Goal: Task Accomplishment & Management: Use online tool/utility

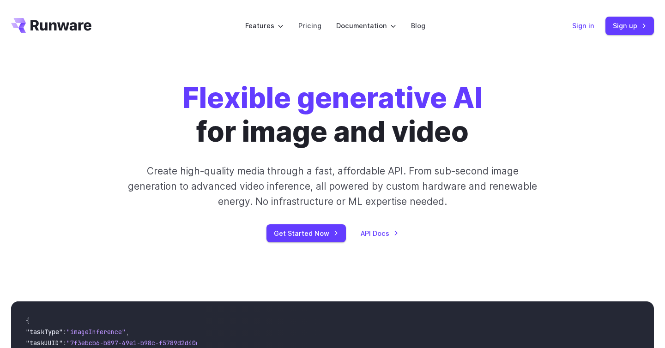
click at [581, 30] on link "Sign in" at bounding box center [583, 25] width 22 height 11
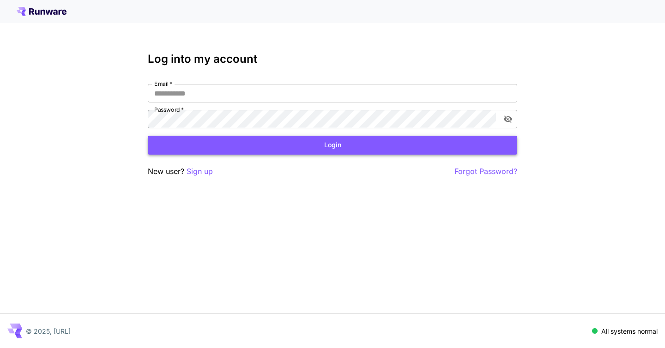
type input "**********"
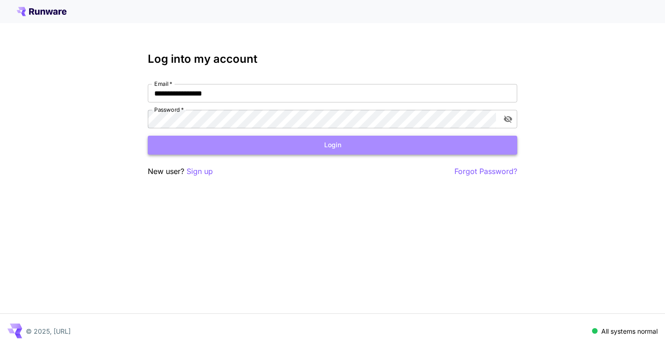
click at [407, 139] on button "Login" at bounding box center [333, 145] width 370 height 19
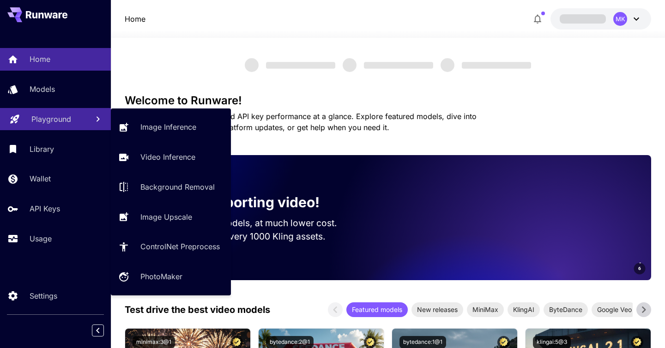
click at [32, 119] on p "Playground" at bounding box center [51, 119] width 40 height 11
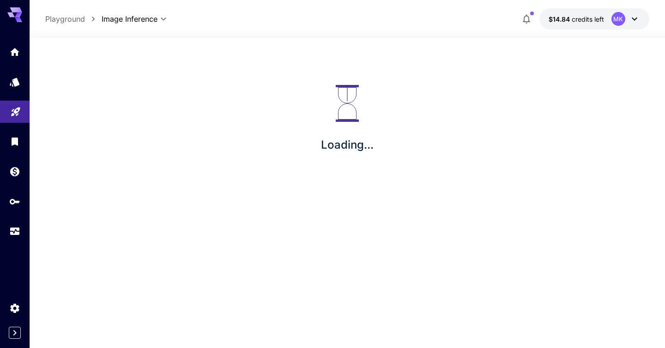
click at [163, 128] on div "Loading..." at bounding box center [347, 119] width 604 height 148
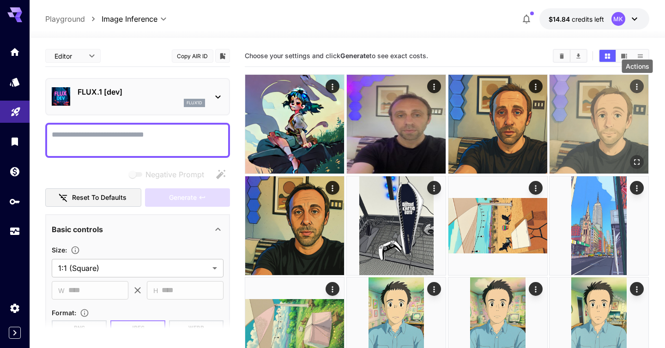
click at [638, 87] on icon "Actions" at bounding box center [637, 87] width 1 height 6
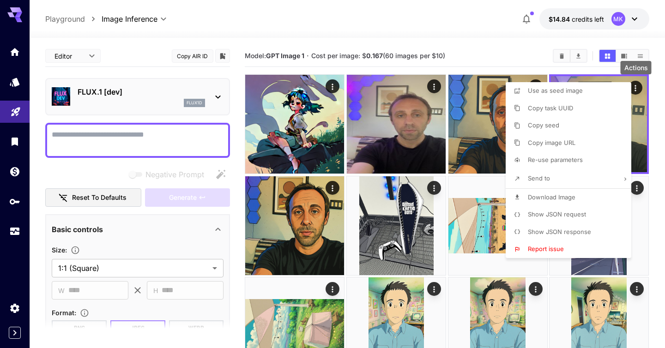
click at [569, 216] on span "Show JSON request" at bounding box center [557, 214] width 58 height 7
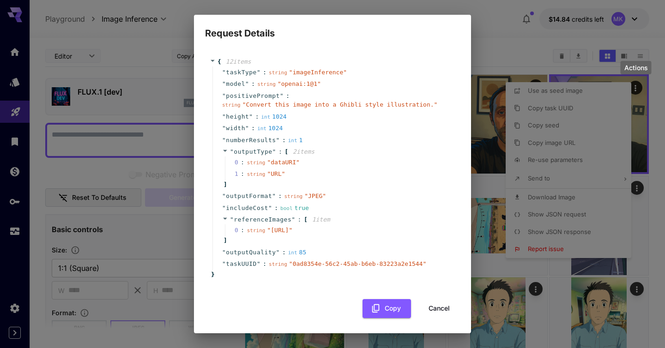
click at [499, 40] on div "Request Details { 12 item s " taskType " : string " imageInference " " model " …" at bounding box center [332, 174] width 665 height 348
click at [432, 318] on button "Cancel" at bounding box center [440, 308] width 42 height 19
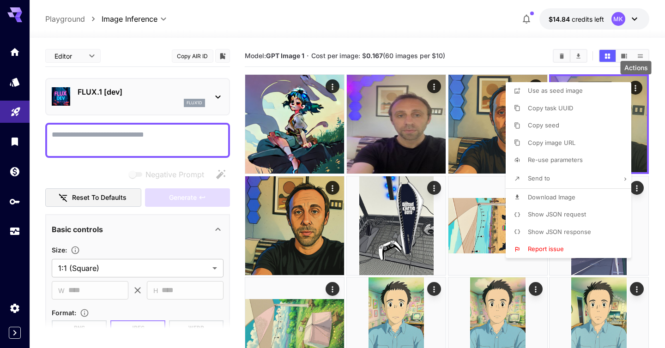
click at [463, 45] on div at bounding box center [332, 174] width 665 height 348
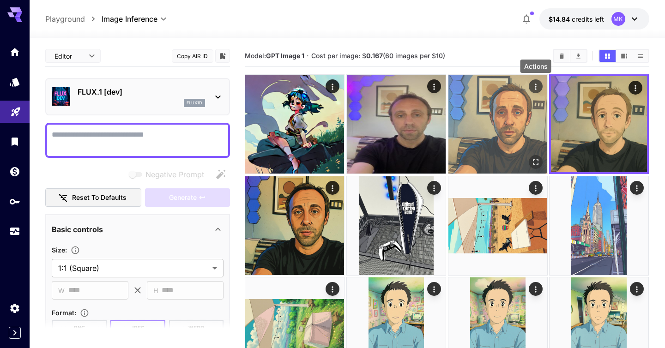
click at [536, 86] on icon "Actions" at bounding box center [535, 86] width 9 height 9
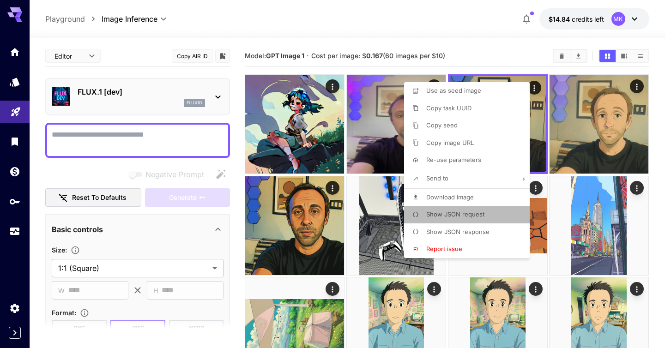
click at [470, 217] on span "Show JSON request" at bounding box center [455, 214] width 58 height 7
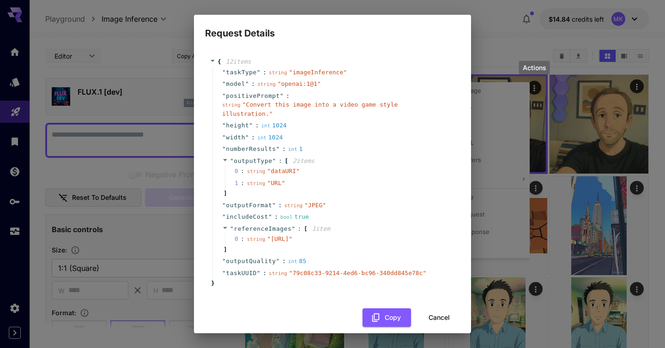
click at [468, 28] on h2 "Request Details" at bounding box center [332, 28] width 277 height 26
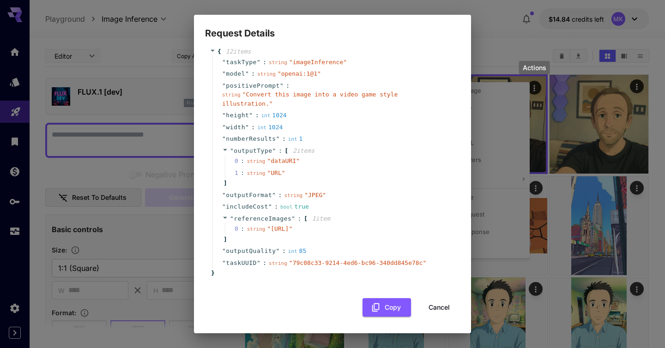
click at [440, 308] on button "Cancel" at bounding box center [440, 307] width 42 height 19
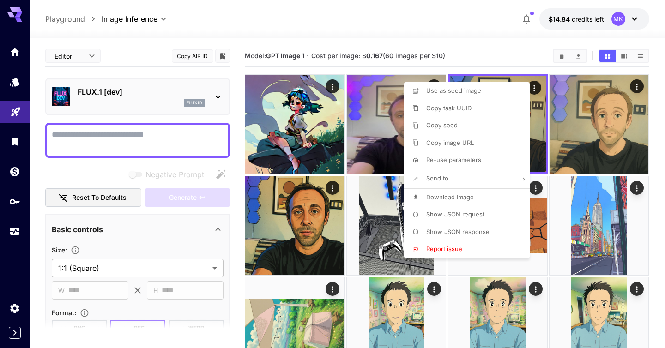
click at [495, 57] on div at bounding box center [332, 174] width 665 height 348
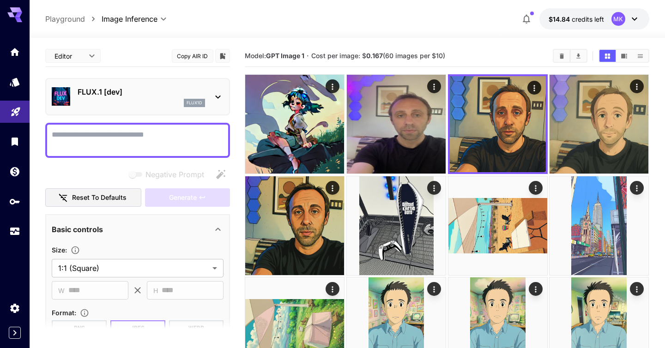
click at [495, 57] on section "Model: GPT Image 1 · Cost per image: $ 0.167 (60 images per $10)" at bounding box center [395, 55] width 301 height 11
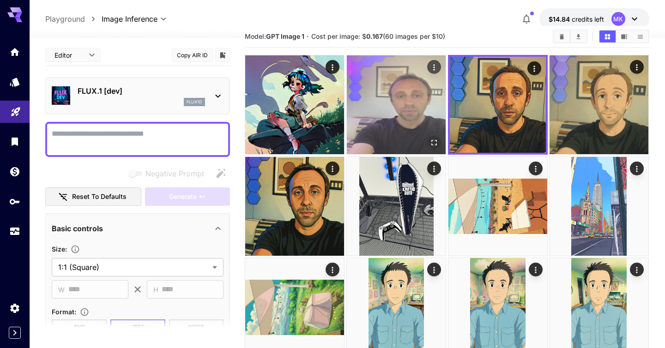
scroll to position [33, 0]
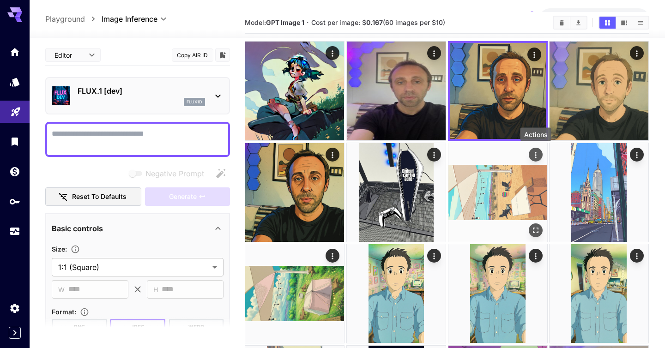
click at [539, 155] on icon "Actions" at bounding box center [535, 154] width 9 height 9
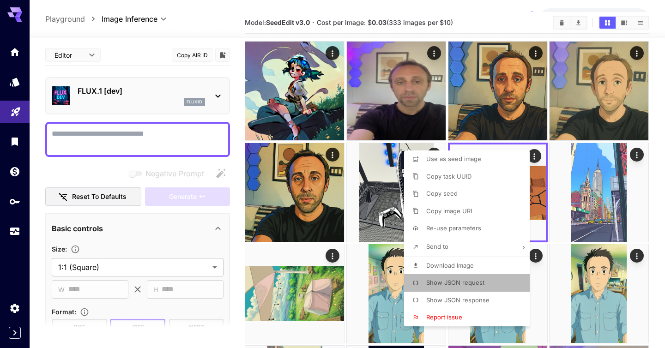
click at [460, 281] on span "Show JSON request" at bounding box center [455, 282] width 58 height 7
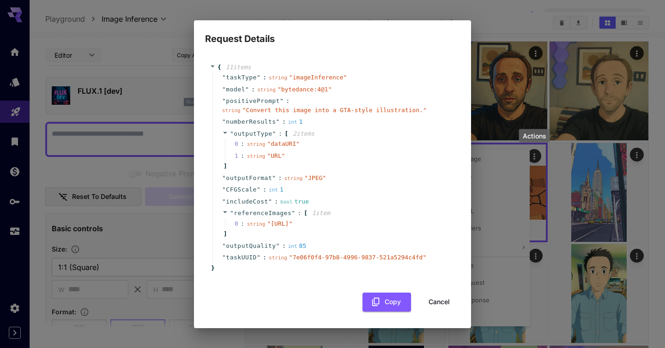
click at [443, 312] on button "Cancel" at bounding box center [440, 302] width 42 height 19
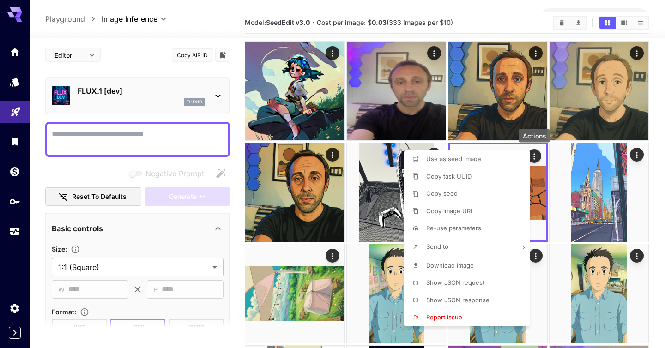
click at [539, 154] on div at bounding box center [332, 174] width 665 height 348
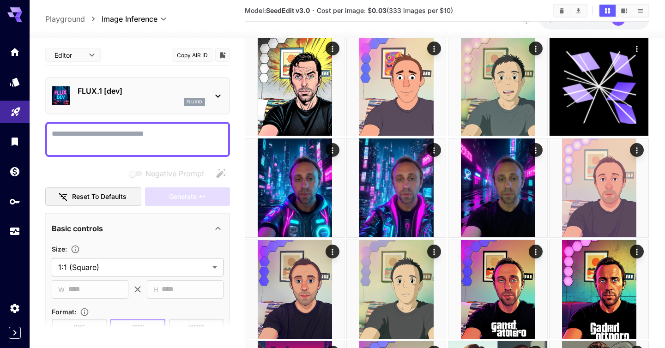
scroll to position [578, 0]
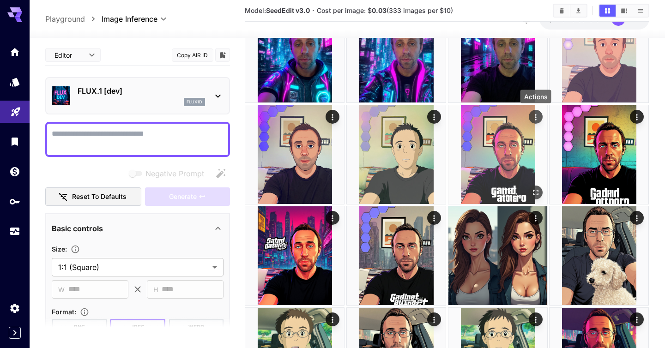
click at [538, 120] on icon "Actions" at bounding box center [535, 116] width 9 height 9
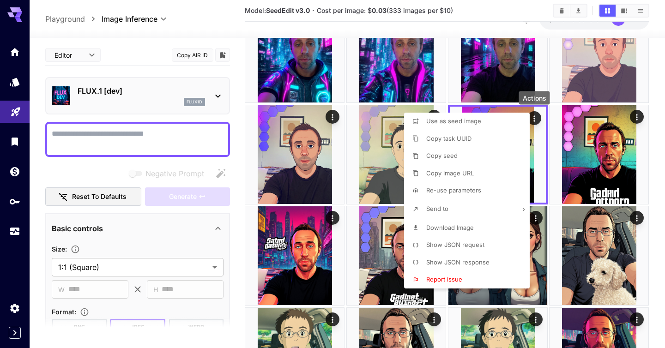
click at [487, 245] on li "Show JSON request" at bounding box center [469, 246] width 131 height 18
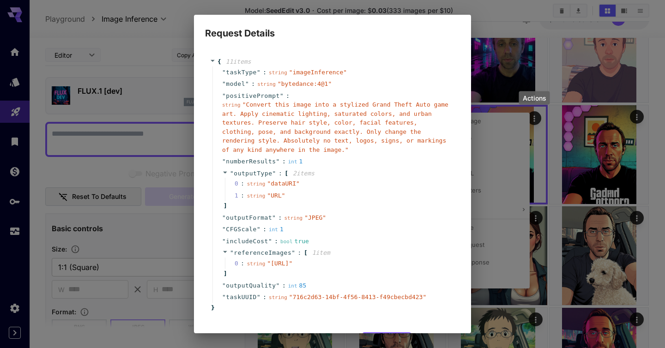
click at [488, 23] on div "Request Details { 11 item s " taskType " : string " imageInference " " model " …" at bounding box center [332, 174] width 665 height 348
click at [590, 122] on div "Request Details { 11 item s " taskType " : string " imageInference " " model " …" at bounding box center [332, 174] width 665 height 348
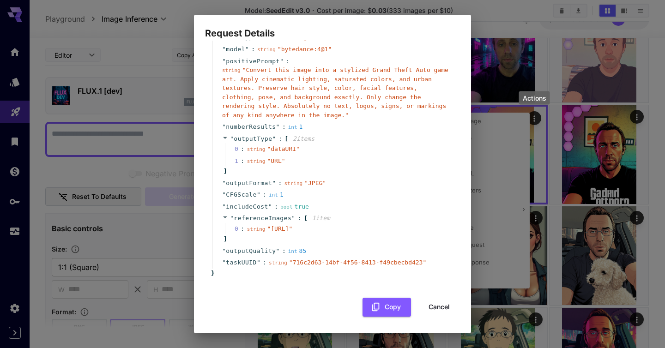
click at [437, 310] on button "Cancel" at bounding box center [440, 307] width 42 height 19
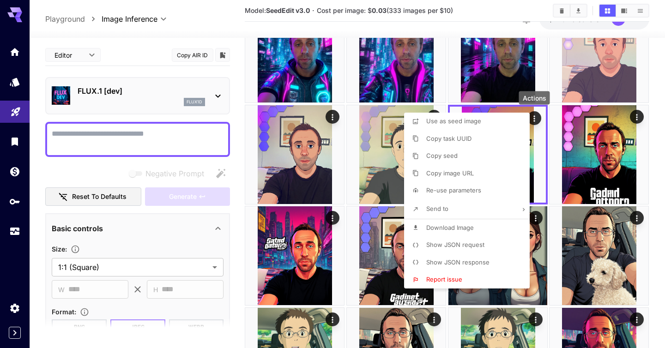
click at [234, 82] on div at bounding box center [332, 174] width 665 height 348
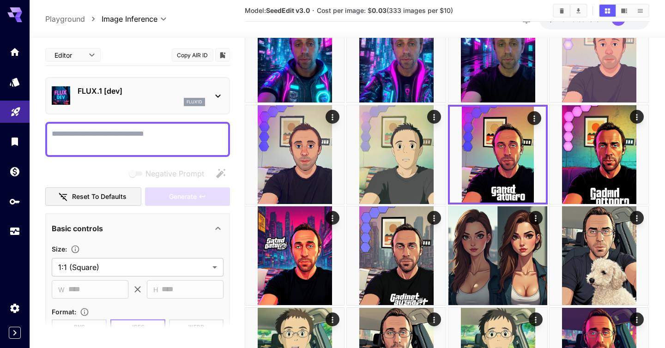
click at [215, 99] on icon at bounding box center [218, 96] width 11 height 11
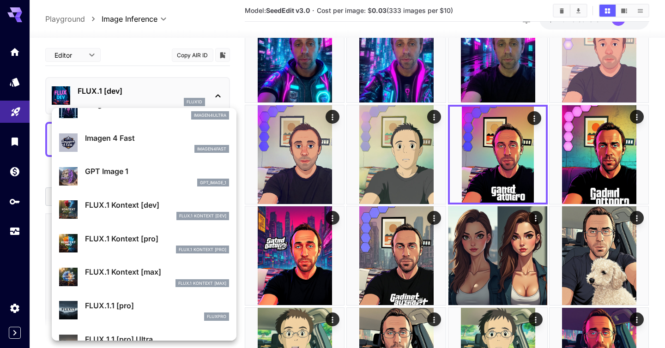
scroll to position [450, 0]
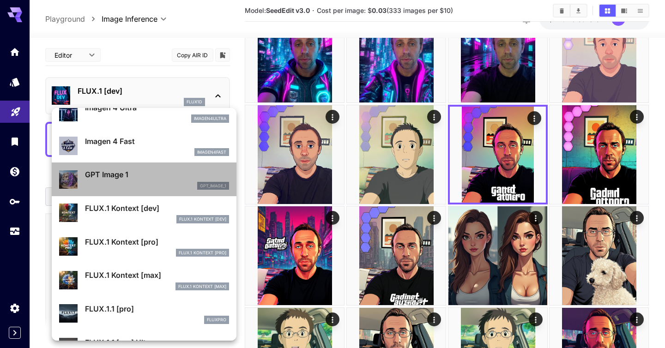
click at [123, 177] on p "GPT Image 1" at bounding box center [157, 174] width 144 height 11
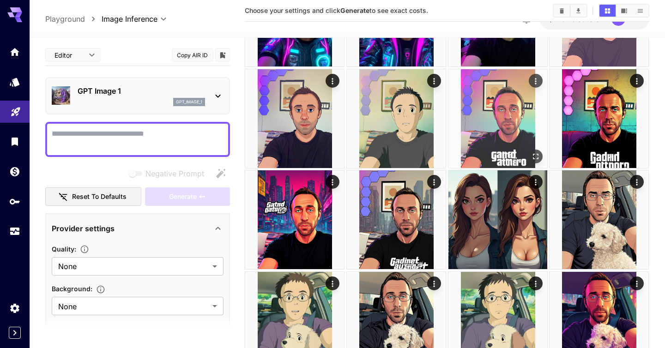
scroll to position [660, 0]
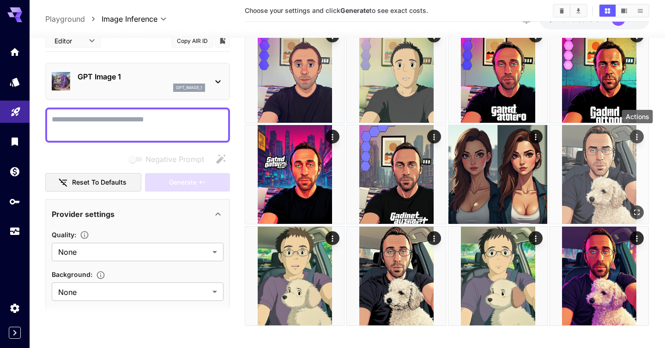
click at [637, 139] on icon "Actions" at bounding box center [637, 137] width 1 height 6
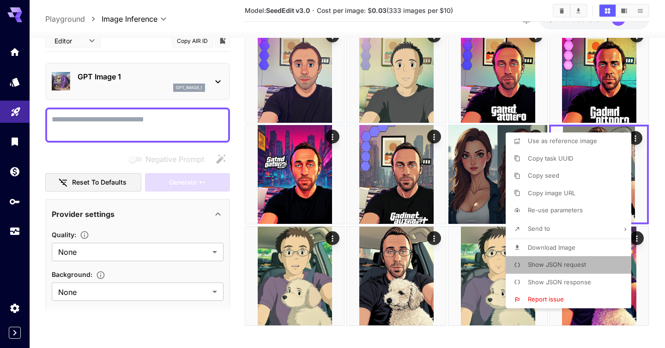
click at [566, 261] on p "Show JSON request" at bounding box center [557, 265] width 58 height 9
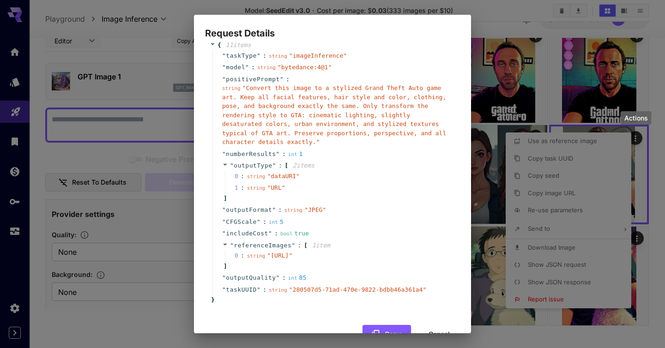
scroll to position [0, 0]
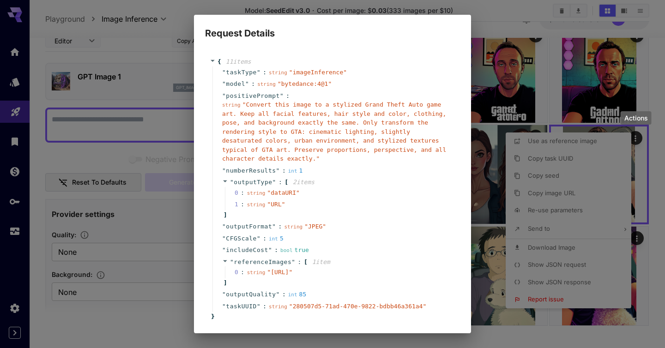
click at [227, 180] on icon at bounding box center [225, 181] width 6 height 6
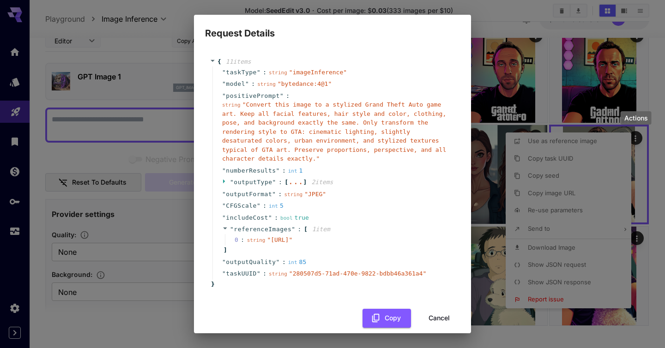
click at [116, 250] on div "Request Details { 11 item s " taskType " : string " imageInference " " model " …" at bounding box center [332, 174] width 665 height 348
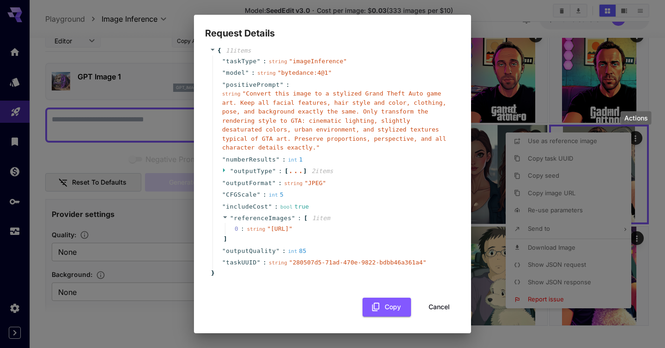
click at [439, 305] on button "Cancel" at bounding box center [440, 307] width 42 height 19
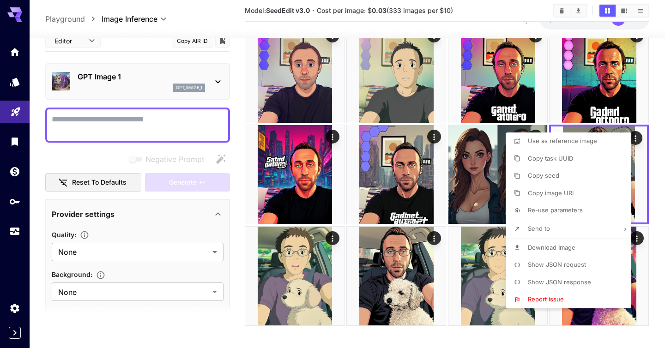
click at [191, 294] on div at bounding box center [332, 174] width 665 height 348
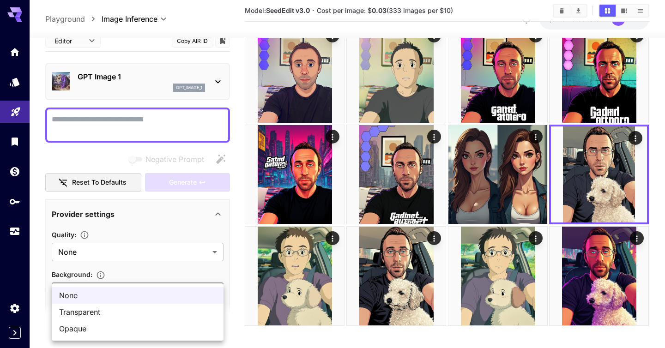
click at [204, 238] on div at bounding box center [332, 174] width 665 height 348
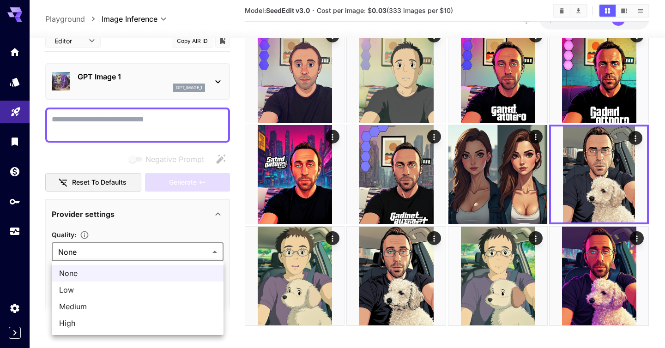
click at [175, 226] on div at bounding box center [332, 174] width 665 height 348
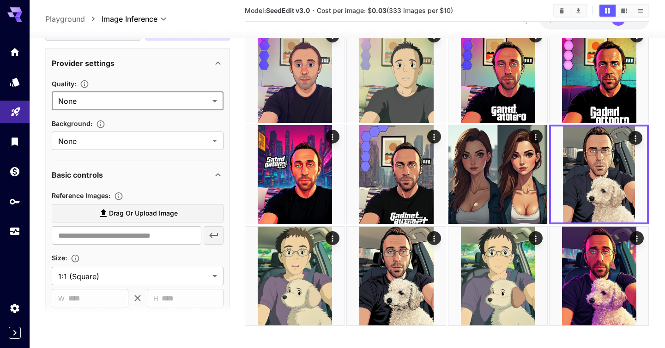
scroll to position [268, 0]
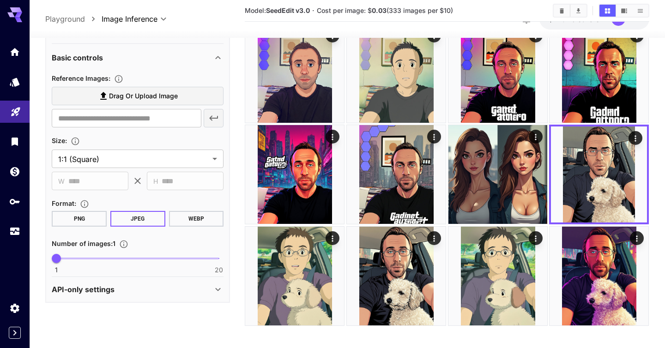
click at [221, 290] on icon at bounding box center [218, 289] width 11 height 11
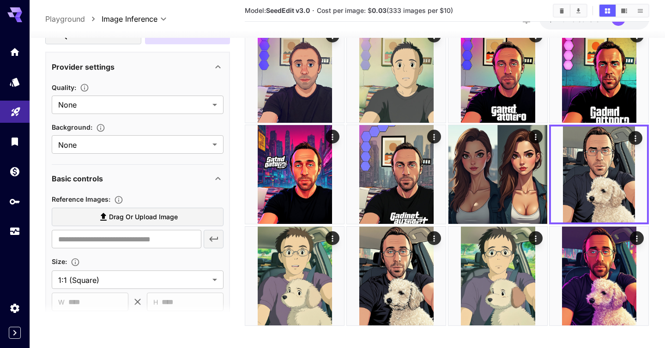
scroll to position [0, 0]
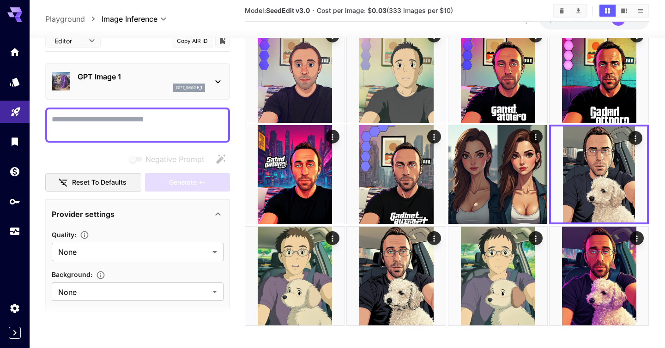
click at [121, 82] on div "GPT Image 1 gpt_image_1" at bounding box center [142, 81] width 128 height 21
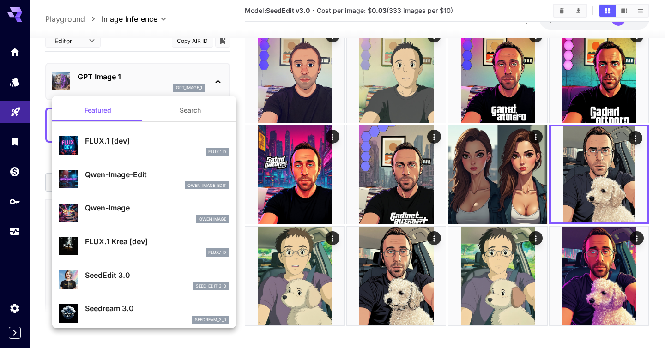
click at [648, 111] on div at bounding box center [332, 174] width 665 height 348
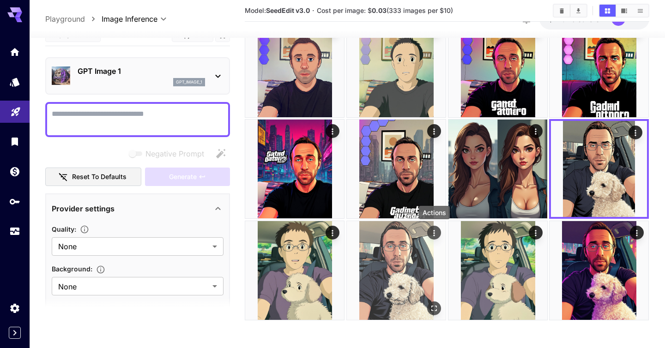
click at [436, 233] on icon "Actions" at bounding box center [434, 233] width 9 height 9
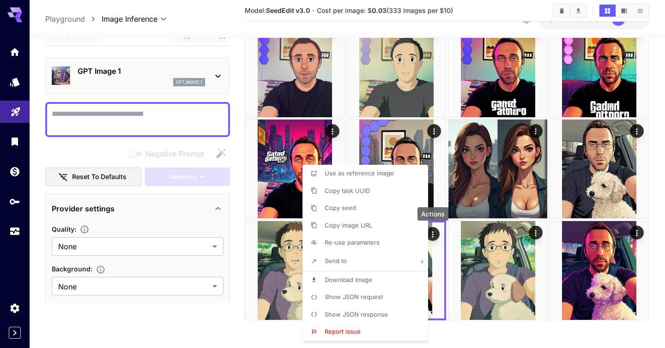
click at [359, 294] on span "Show JSON request" at bounding box center [354, 296] width 58 height 7
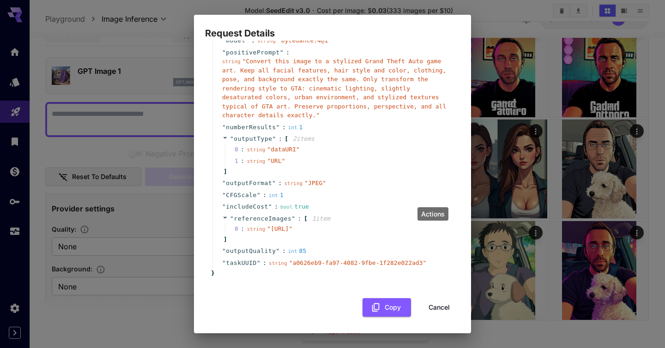
scroll to position [59, 0]
click at [224, 215] on icon at bounding box center [225, 218] width 6 height 6
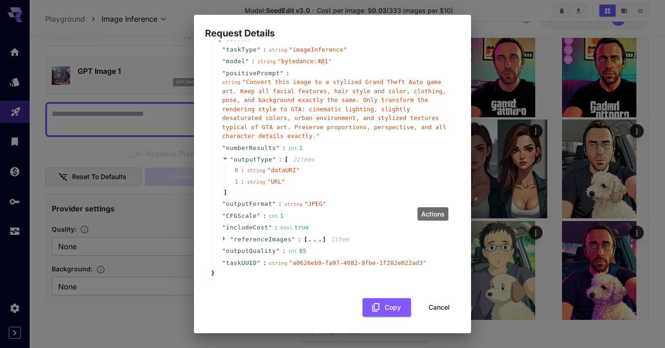
click at [432, 214] on div "Actions" at bounding box center [433, 213] width 31 height 13
click at [439, 213] on div "Actions" at bounding box center [433, 213] width 31 height 13
drag, startPoint x: 219, startPoint y: 226, endPoint x: 341, endPoint y: 226, distance: 122.0
click at [341, 226] on div "" includeCost " : bool true" at bounding box center [334, 228] width 243 height 12
click at [324, 118] on span "" Convert this image to a stylized Grand Theft Auto game art. Keep all facial f…" at bounding box center [334, 109] width 224 height 61
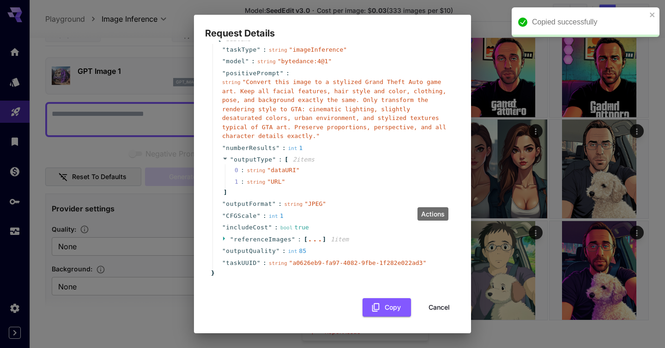
scroll to position [0, 0]
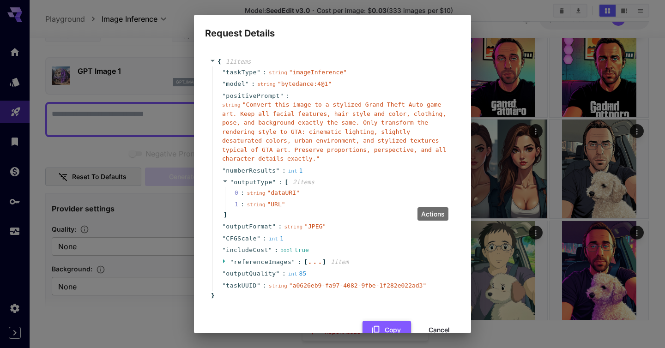
click at [385, 327] on button "Copy" at bounding box center [387, 330] width 49 height 19
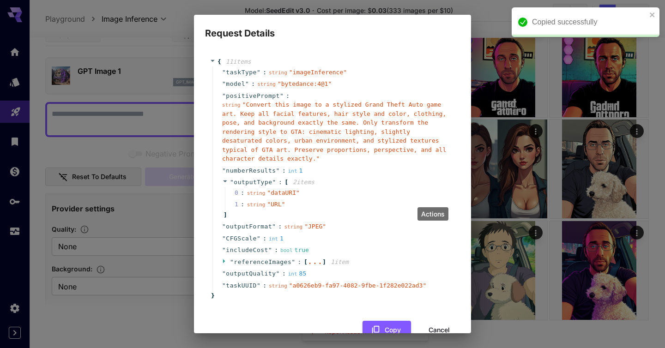
click at [304, 251] on div "bool true" at bounding box center [294, 250] width 29 height 9
click at [224, 261] on icon at bounding box center [224, 261] width 2 height 4
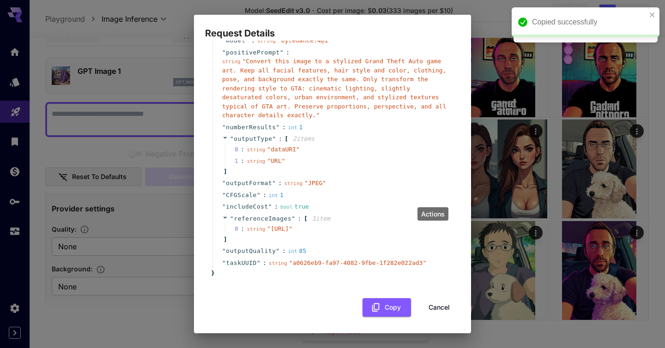
scroll to position [50, 0]
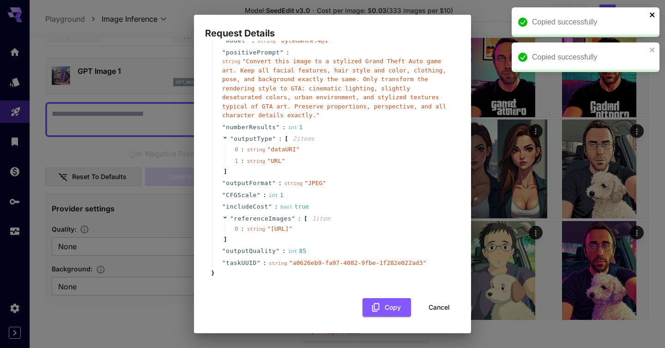
click at [651, 16] on icon "close" at bounding box center [652, 14] width 5 height 5
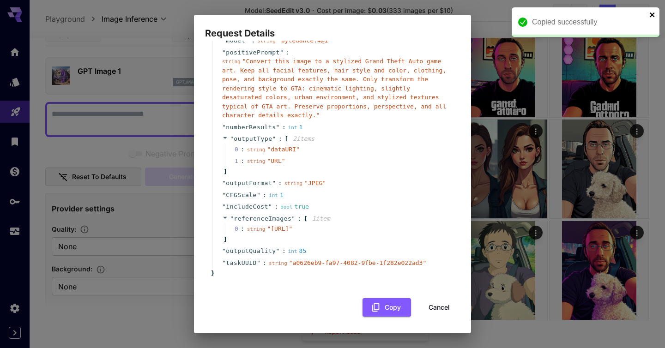
click at [653, 48] on div "Request Details { 11 item s " taskType " : string " imageInference " " model " …" at bounding box center [332, 174] width 665 height 348
click at [655, 16] on icon "close" at bounding box center [653, 14] width 6 height 7
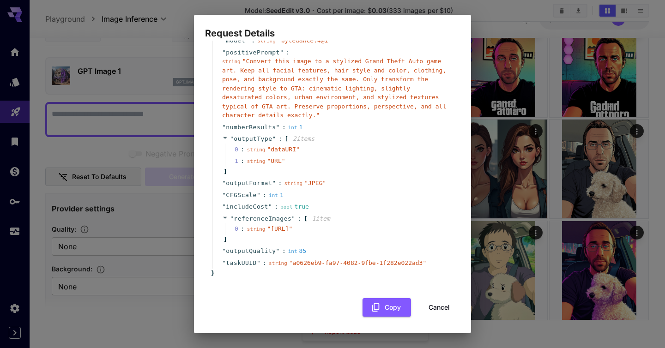
click at [498, 6] on div "Request Details { 11 item s " taskType " : string " imageInference " " model " …" at bounding box center [332, 174] width 665 height 348
click at [449, 317] on button "Cancel" at bounding box center [440, 307] width 42 height 19
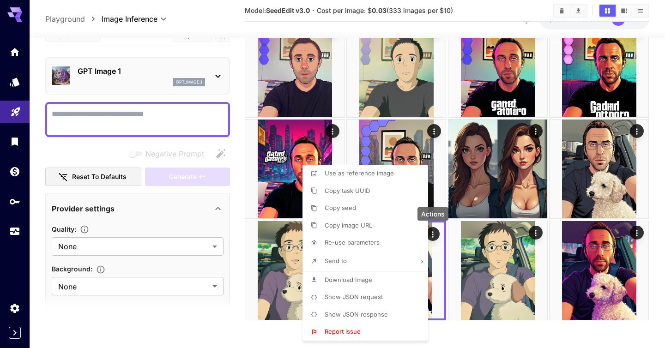
click at [530, 95] on div at bounding box center [332, 174] width 665 height 348
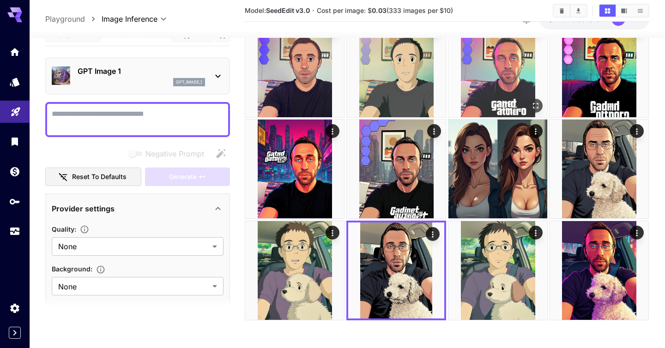
scroll to position [564, 0]
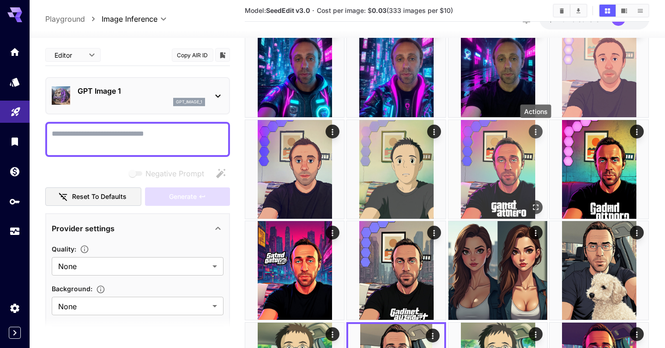
click at [539, 130] on icon "Actions" at bounding box center [535, 131] width 9 height 9
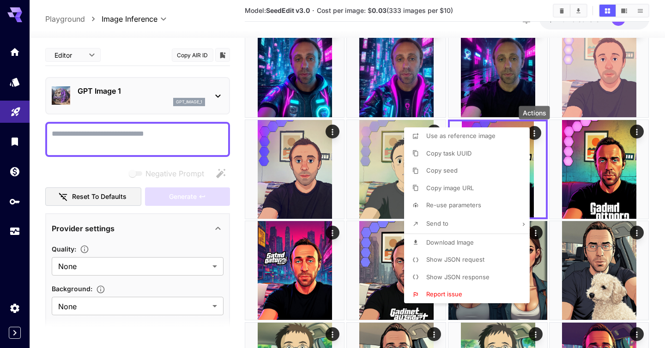
click at [454, 266] on li "Show JSON request" at bounding box center [469, 260] width 131 height 18
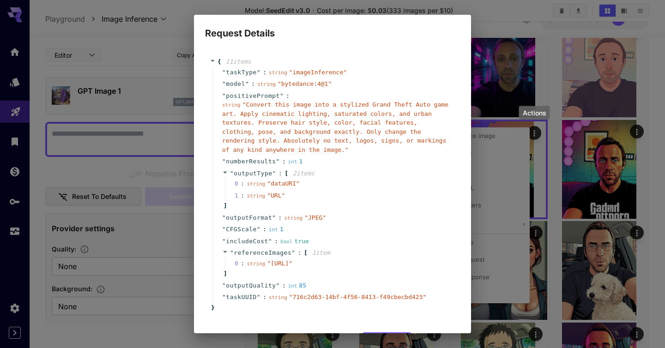
click at [254, 106] on span "" Convert this image into a stylized Grand Theft Auto game art. Apply cinematic…" at bounding box center [335, 127] width 226 height 52
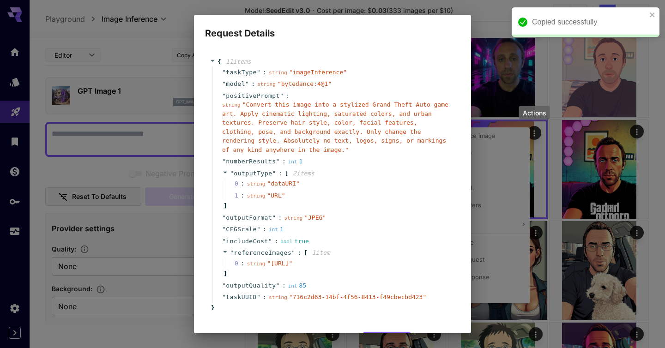
click at [492, 15] on div "Request Details { 11 item s " taskType " : string " imageInference " " model " …" at bounding box center [332, 174] width 665 height 348
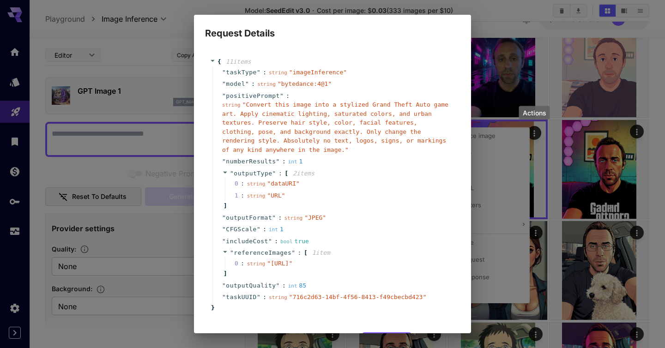
scroll to position [52, 0]
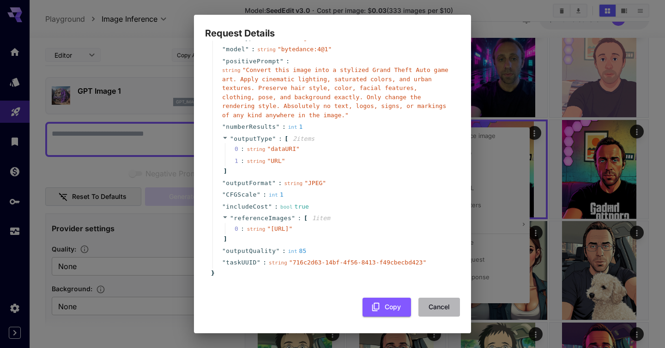
click at [438, 311] on button "Cancel" at bounding box center [440, 307] width 42 height 19
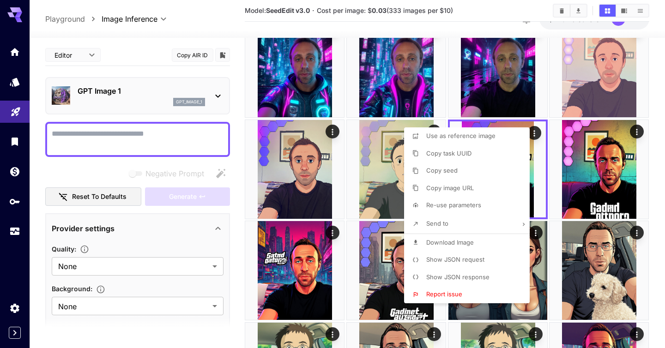
click at [513, 22] on div at bounding box center [332, 174] width 665 height 348
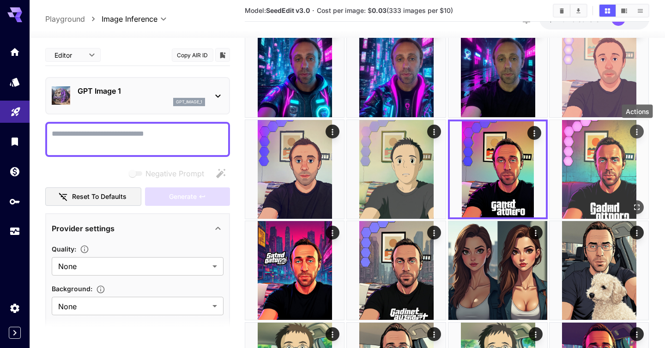
click at [635, 125] on button "Actions" at bounding box center [638, 132] width 14 height 14
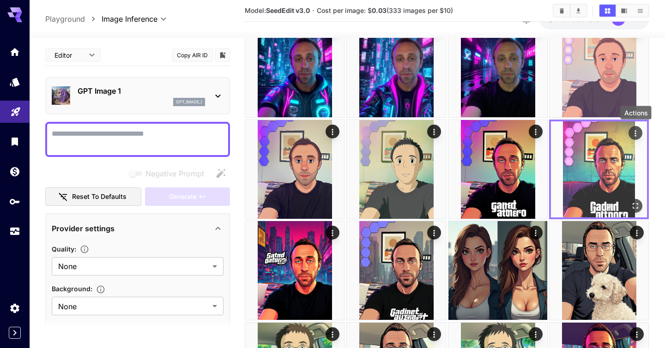
click at [637, 134] on icon "Actions" at bounding box center [636, 132] width 9 height 9
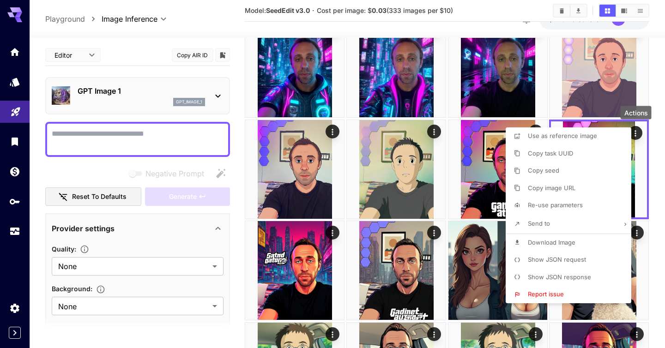
click at [548, 258] on span "Show JSON request" at bounding box center [557, 259] width 58 height 7
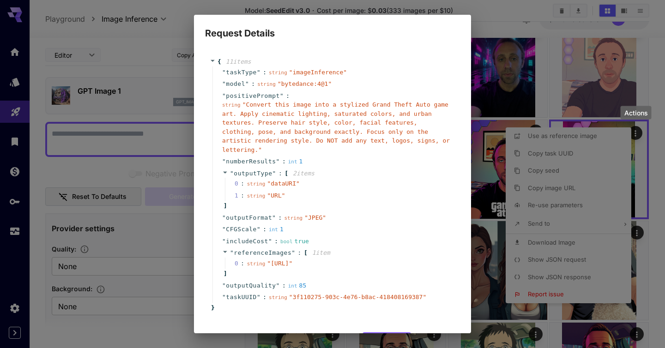
click at [493, 23] on div "Request Details { 11 item s " taskType " : string " imageInference " " model " …" at bounding box center [332, 174] width 665 height 348
click at [608, 115] on div "Request Details { 11 item s " taskType " : string " imageInference " " model " …" at bounding box center [332, 174] width 665 height 348
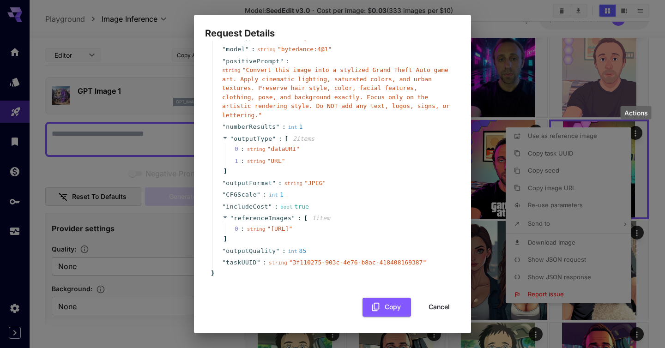
click at [438, 305] on button "Cancel" at bounding box center [440, 307] width 42 height 19
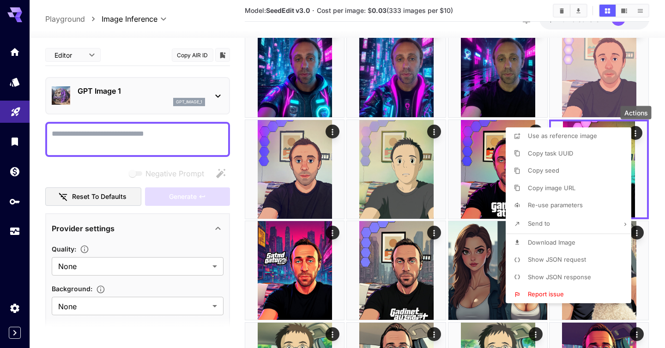
click at [477, 140] on div at bounding box center [332, 174] width 665 height 348
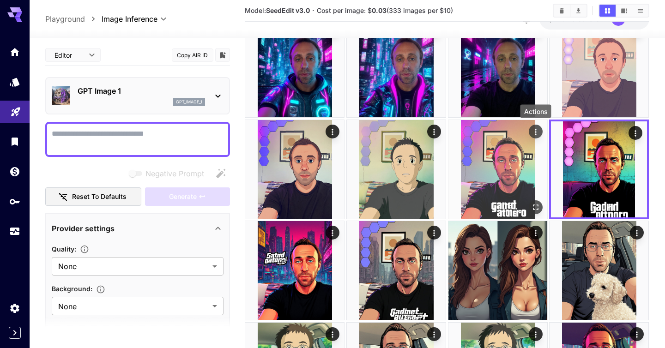
click at [534, 130] on icon "Actions" at bounding box center [535, 131] width 9 height 9
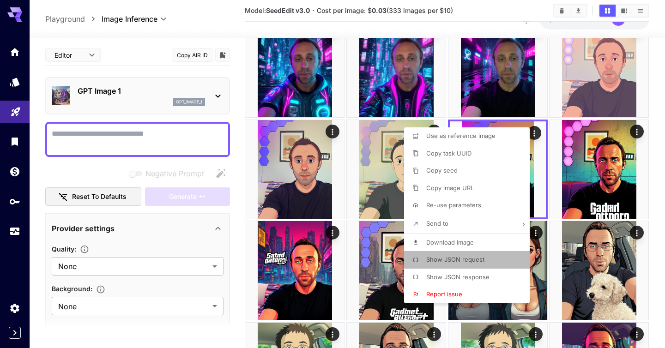
click at [451, 254] on li "Show JSON request" at bounding box center [469, 260] width 131 height 18
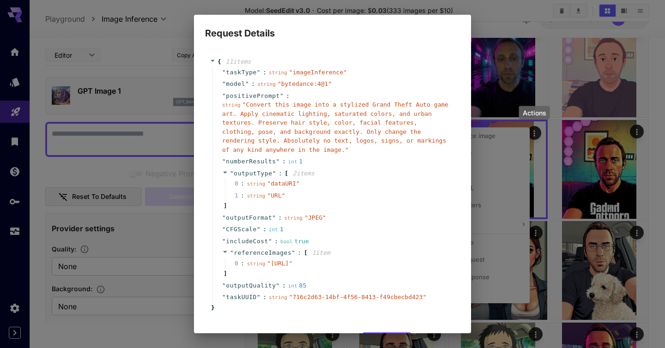
click at [490, 23] on div "Request Details { 11 item s " taskType " : string " imageInference " " model " …" at bounding box center [332, 174] width 665 height 348
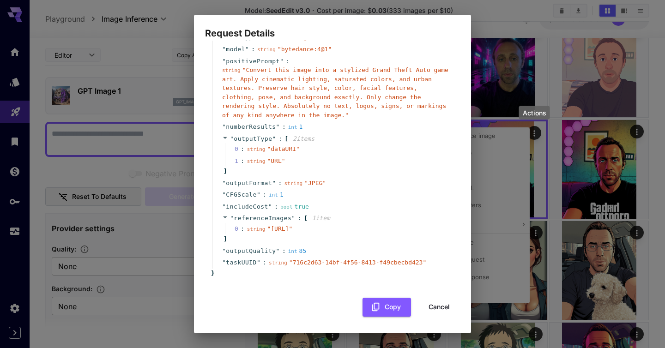
click at [440, 307] on button "Cancel" at bounding box center [440, 307] width 42 height 19
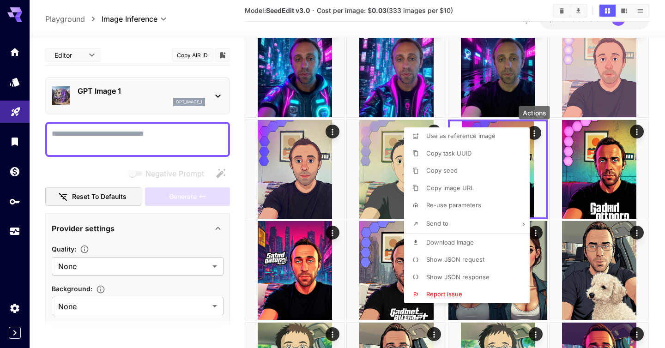
click at [485, 31] on div at bounding box center [332, 174] width 665 height 348
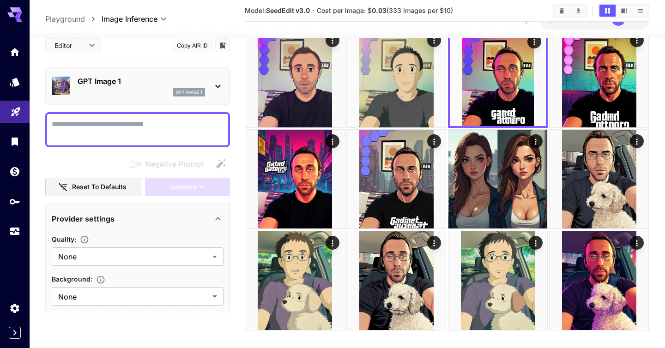
scroll to position [665, 0]
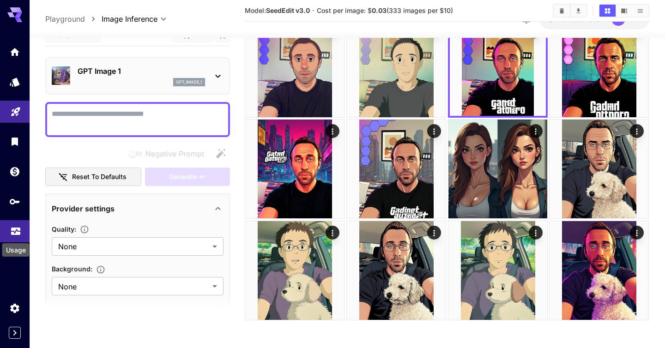
click at [13, 234] on icon "Usage" at bounding box center [15, 231] width 9 height 5
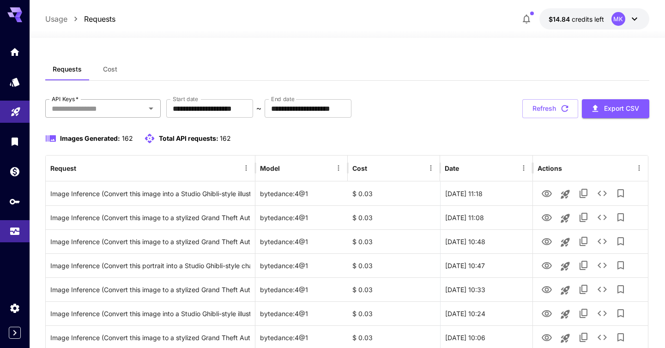
click at [115, 111] on input "API Keys   *" at bounding box center [95, 108] width 95 height 13
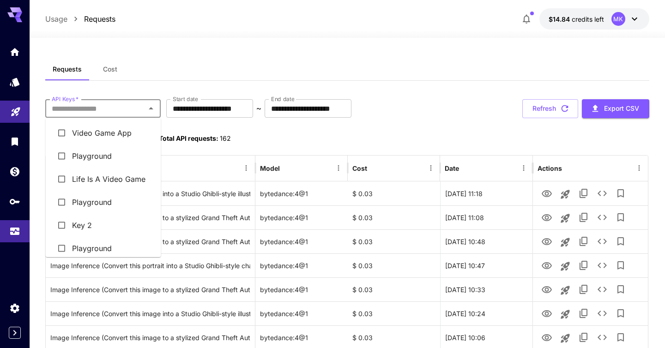
click at [193, 77] on div "Requests Cost" at bounding box center [347, 69] width 604 height 23
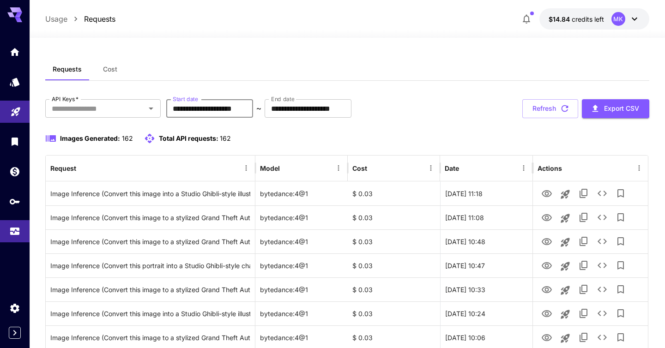
click at [223, 110] on input "**********" at bounding box center [209, 108] width 87 height 18
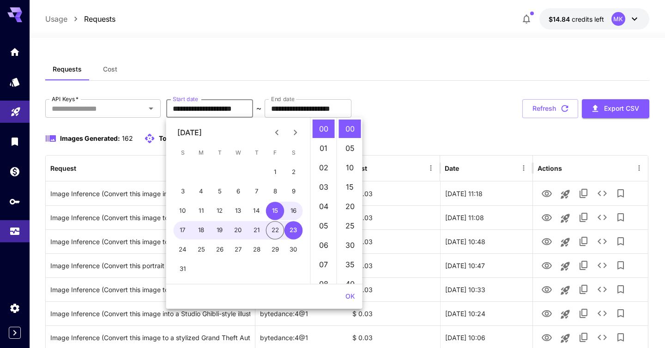
click at [278, 132] on icon "Previous month" at bounding box center [277, 132] width 11 height 11
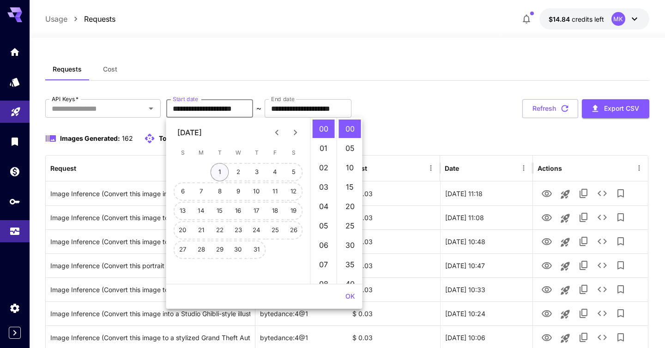
click at [219, 167] on button "1" at bounding box center [220, 172] width 18 height 18
type input "**********"
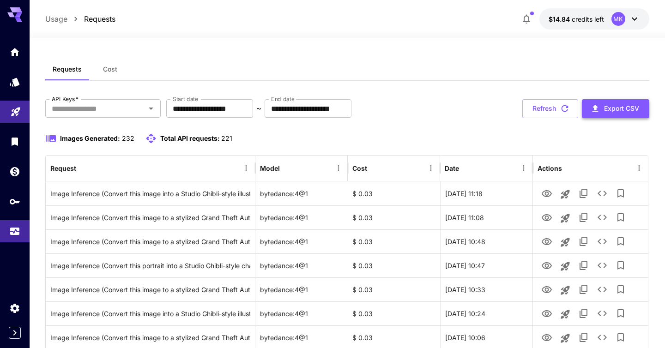
click at [610, 110] on button "Export CSV" at bounding box center [615, 108] width 67 height 19
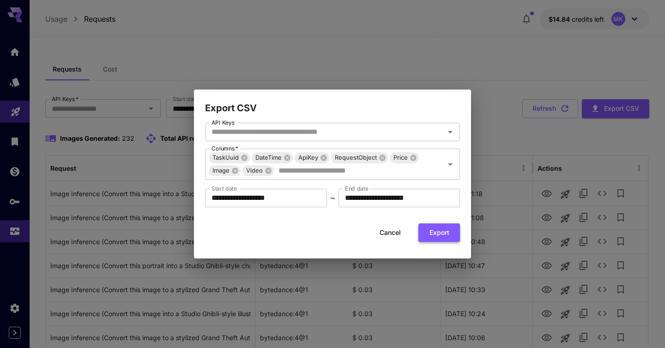
click at [449, 231] on button "Export" at bounding box center [440, 233] width 42 height 19
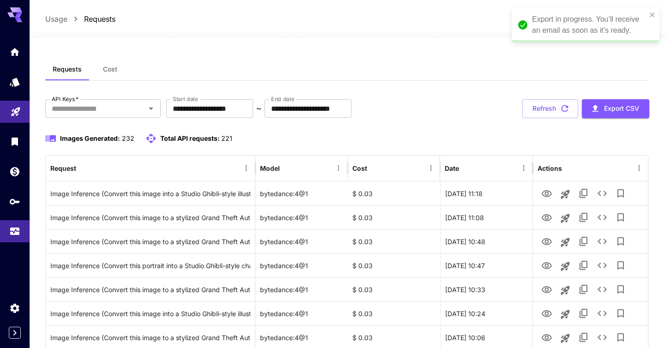
click at [586, 22] on div "Export in progress. You’ll receive an email as soon as it’s ready." at bounding box center [589, 25] width 115 height 22
